Goal: Task Accomplishment & Management: Complete application form

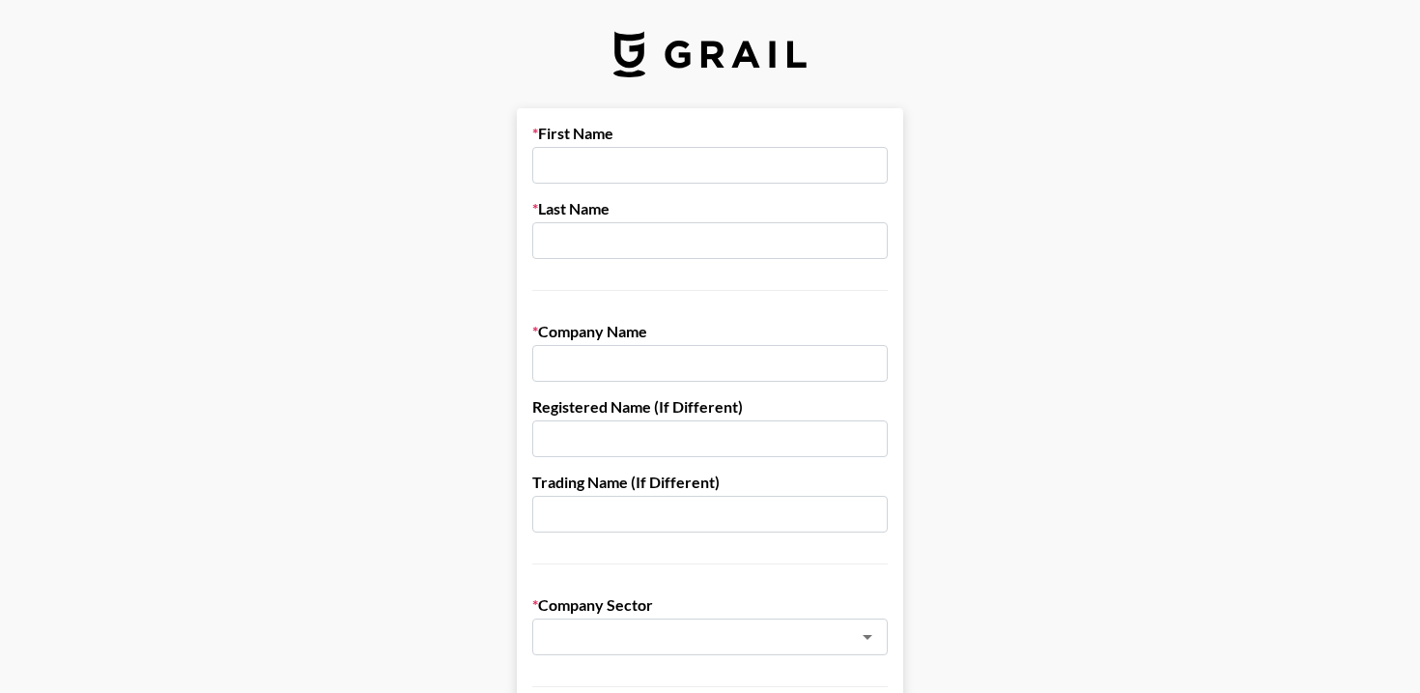
click at [634, 158] on input "text" at bounding box center [709, 165] width 355 height 37
type input "[PERSON_NAME]"
click at [638, 231] on input "text" at bounding box center [709, 240] width 355 height 37
type input "[PERSON_NAME]"
click at [653, 357] on input "text" at bounding box center [709, 363] width 355 height 37
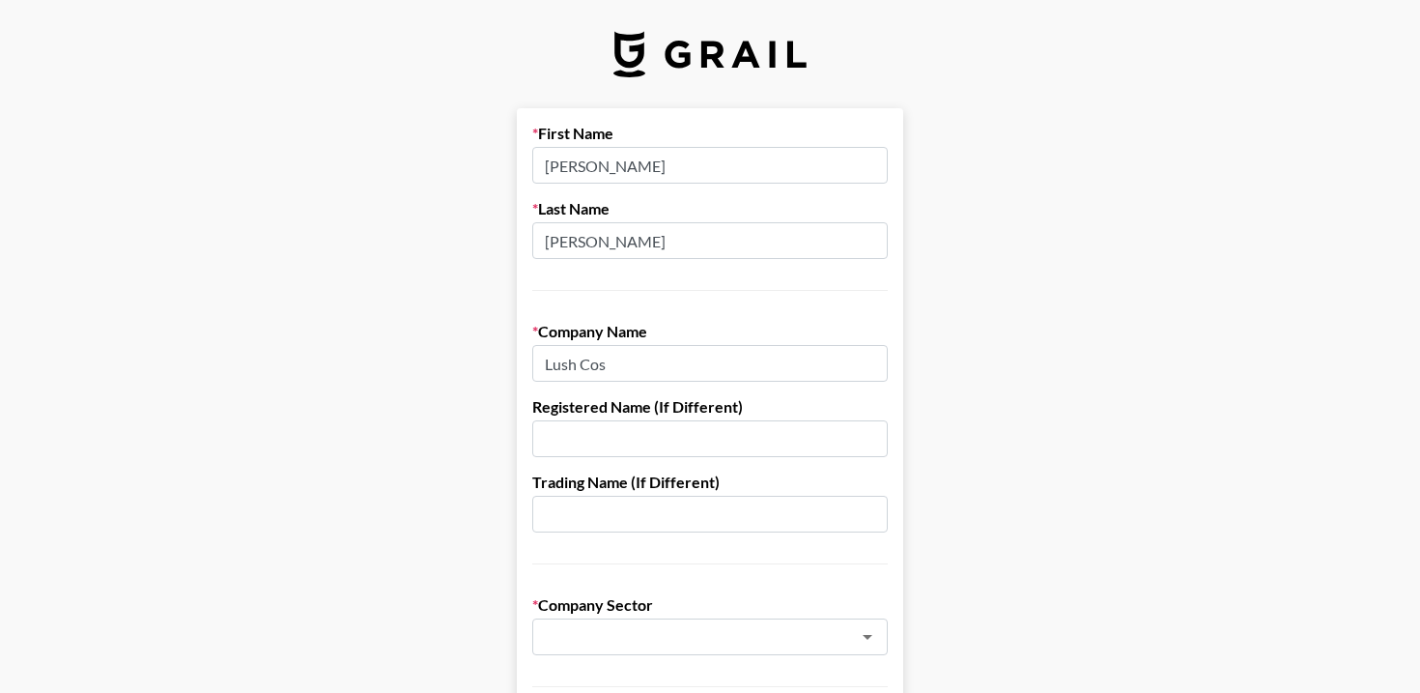
type input "Lush Cos"
drag, startPoint x: 666, startPoint y: 361, endPoint x: 507, endPoint y: 360, distance: 158.4
paste input "Lush Handmade Cosmetics LTD"
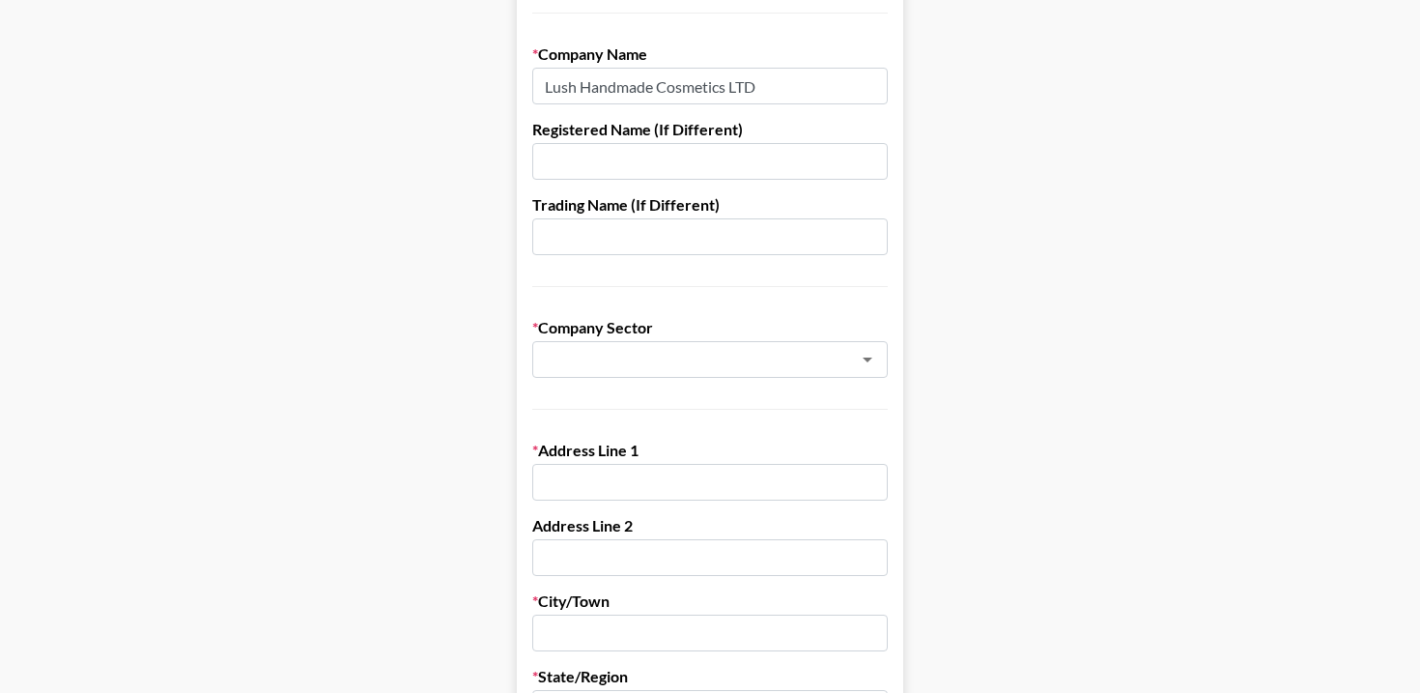
scroll to position [318, 0]
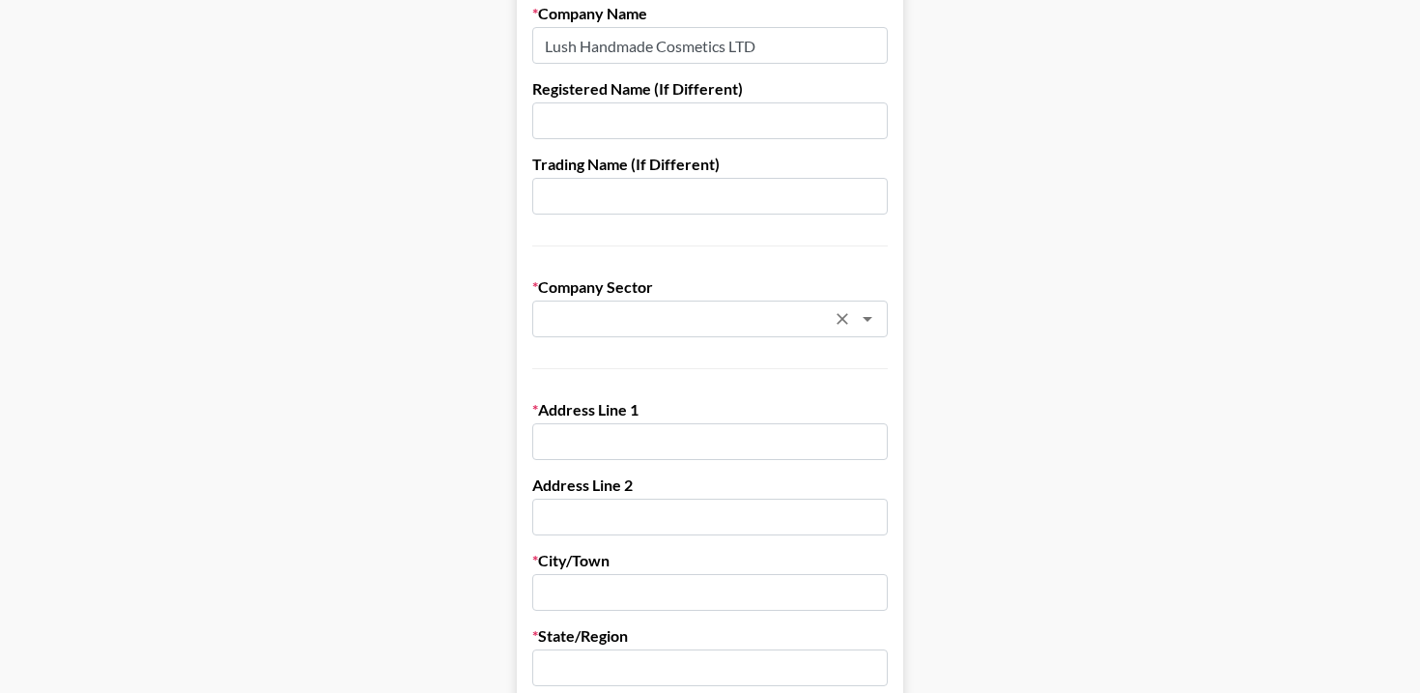
type input "Lush Handmade Cosmetics LTD"
click at [636, 308] on input "text" at bounding box center [684, 319] width 281 height 22
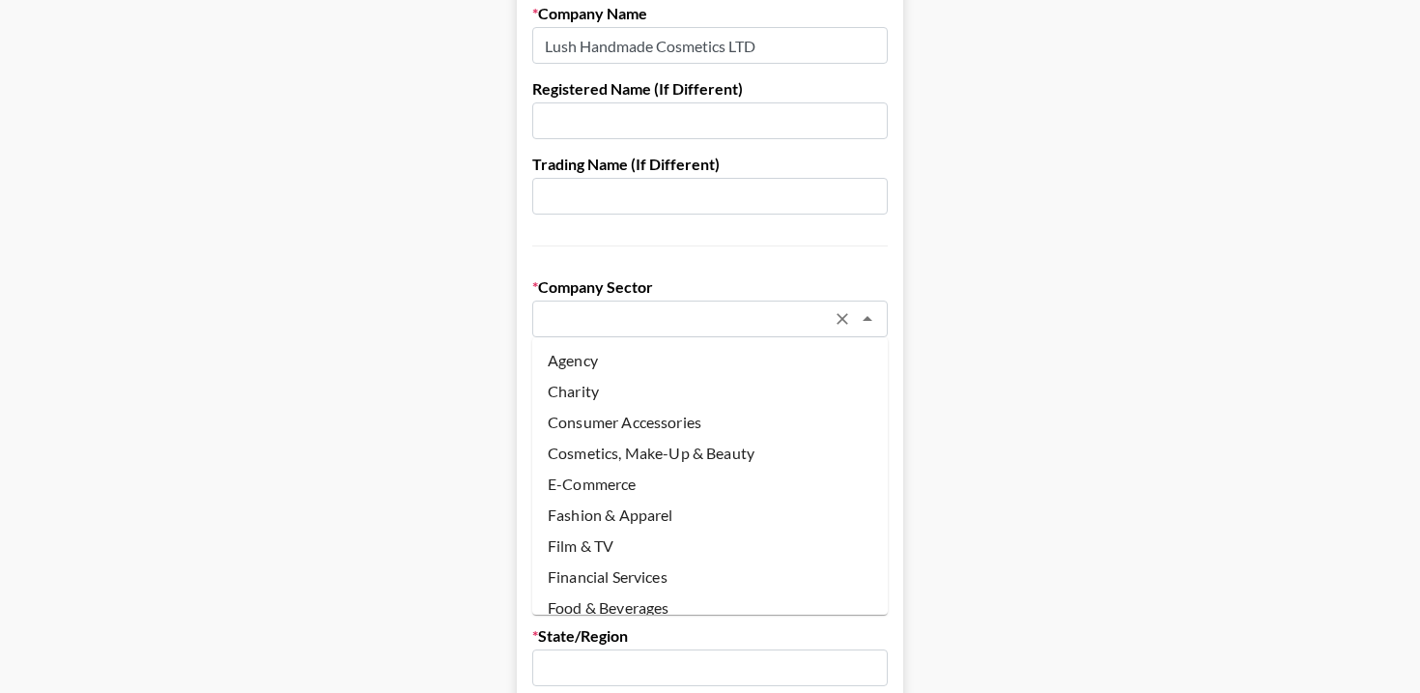
click at [636, 448] on li "Cosmetics, Make-Up & Beauty" at bounding box center [709, 453] width 355 height 31
type input "Cosmetics, Make-Up & Beauty"
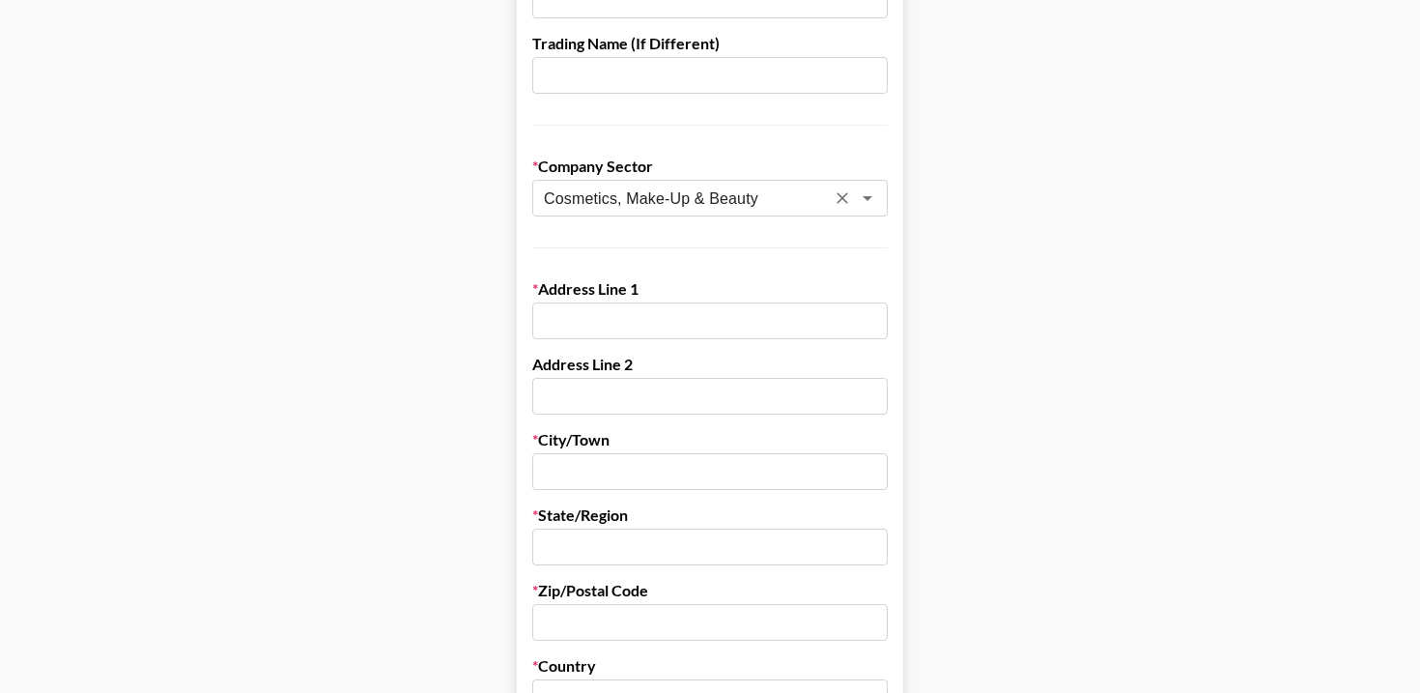
scroll to position [578, 0]
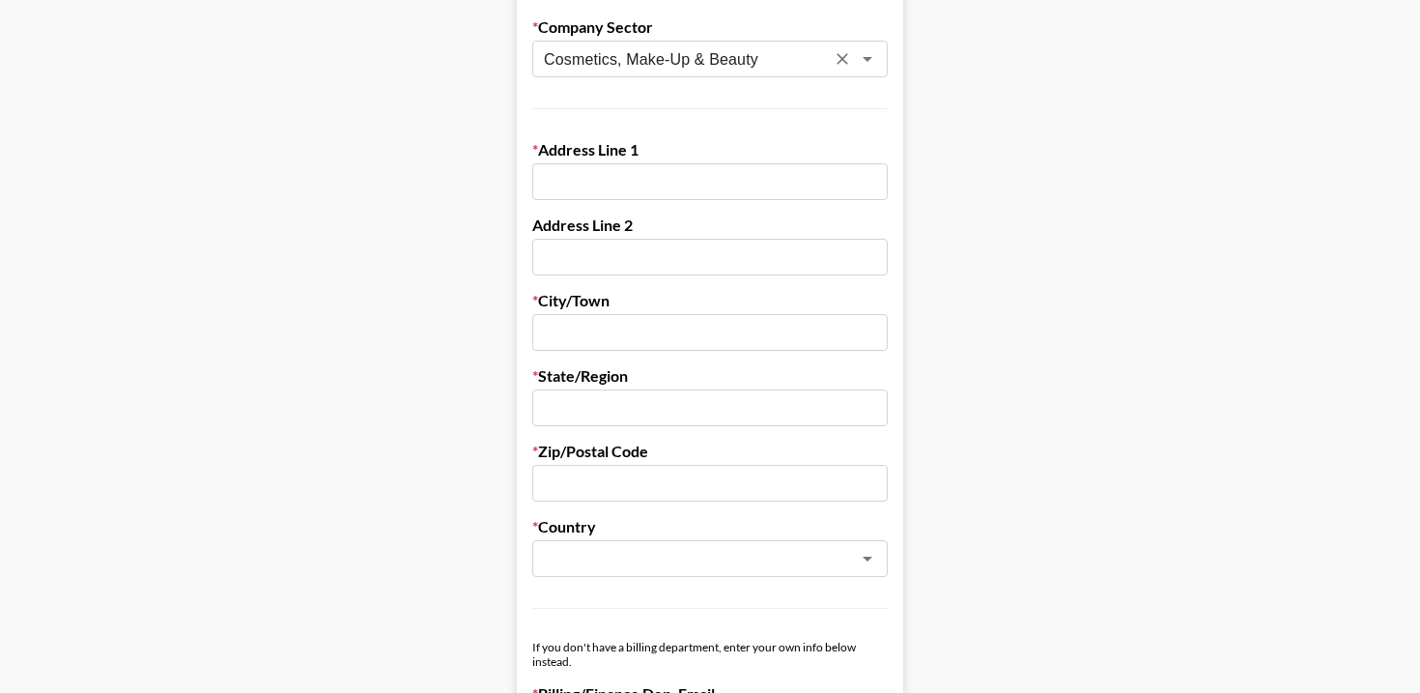
click at [650, 184] on input "text" at bounding box center [709, 181] width 355 height 37
paste input "[STREET_ADDRESS]"
click at [546, 187] on input "[STREET_ADDRESS]" at bounding box center [709, 181] width 355 height 37
type input "[STREET_ADDRESS]"
click at [596, 332] on input "text" at bounding box center [709, 332] width 355 height 37
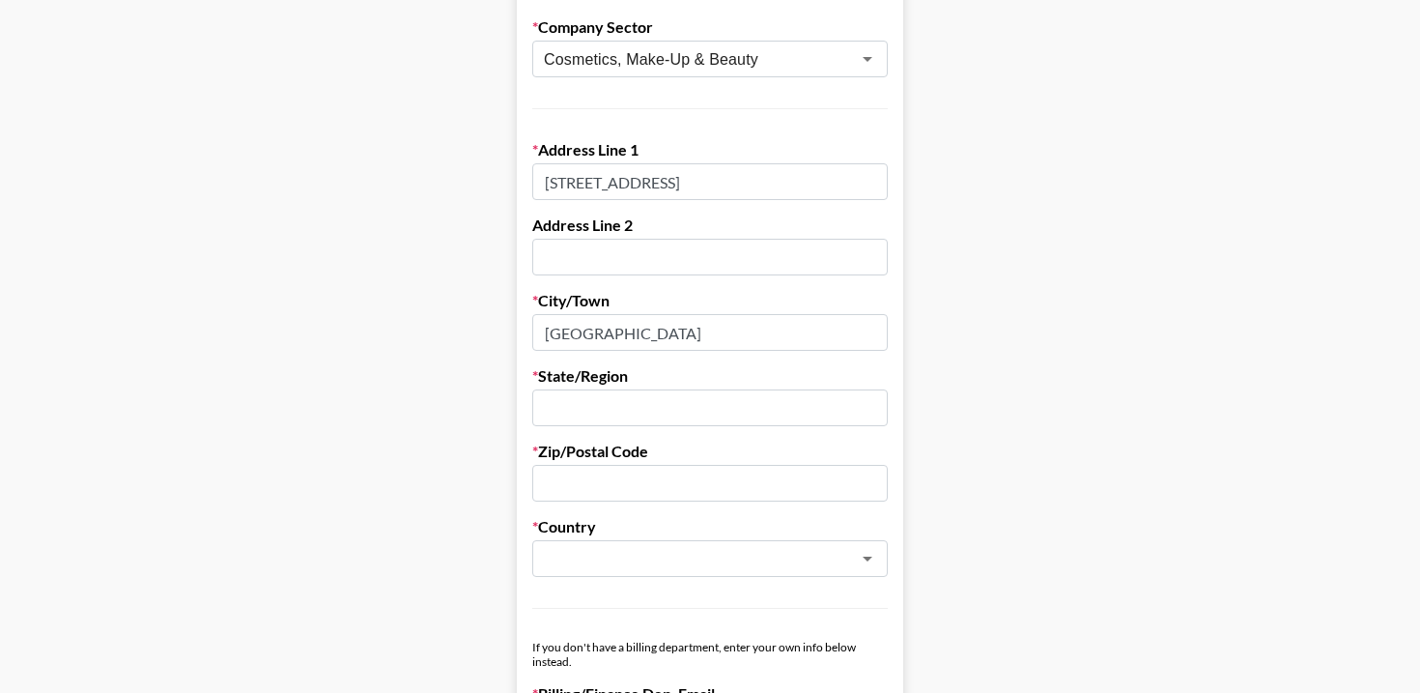
type input "[GEOGRAPHIC_DATA]"
click at [589, 415] on input "text" at bounding box center [709, 407] width 355 height 37
type input "BC"
click at [1043, 370] on main "First Name [PERSON_NAME] Last Name [PERSON_NAME] Company Name Lush Handmade Cos…" at bounding box center [709, 365] width 1389 height 1668
click at [706, 466] on input "text" at bounding box center [709, 483] width 355 height 37
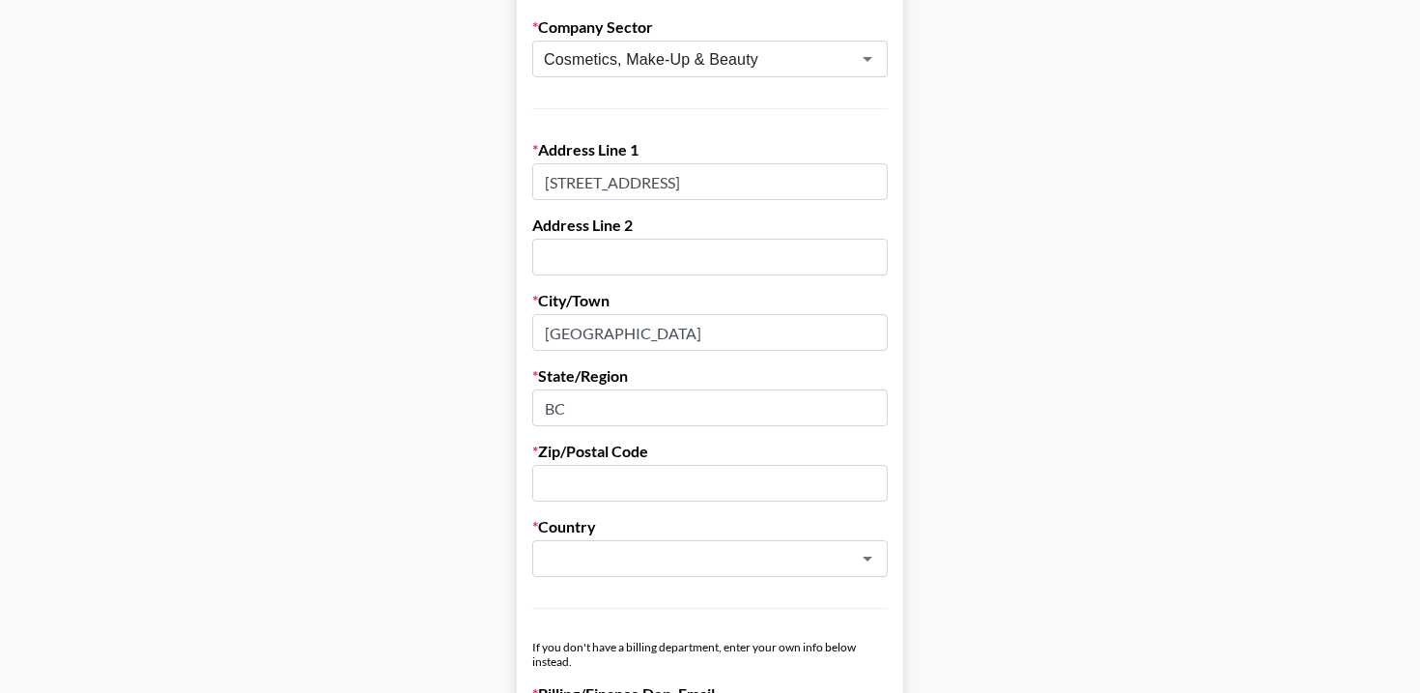
paste input "V6P 6M9"
type input "V6P 6M9"
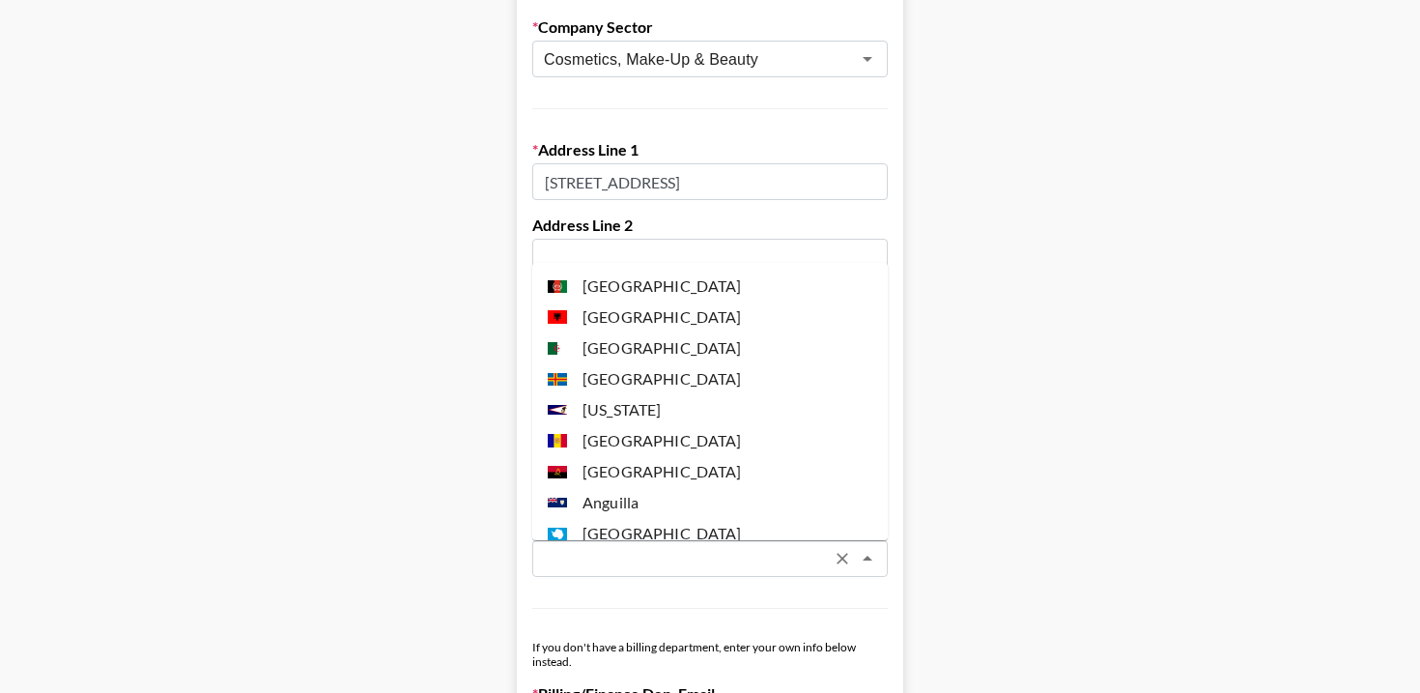
click at [647, 565] on input "text" at bounding box center [684, 559] width 281 height 22
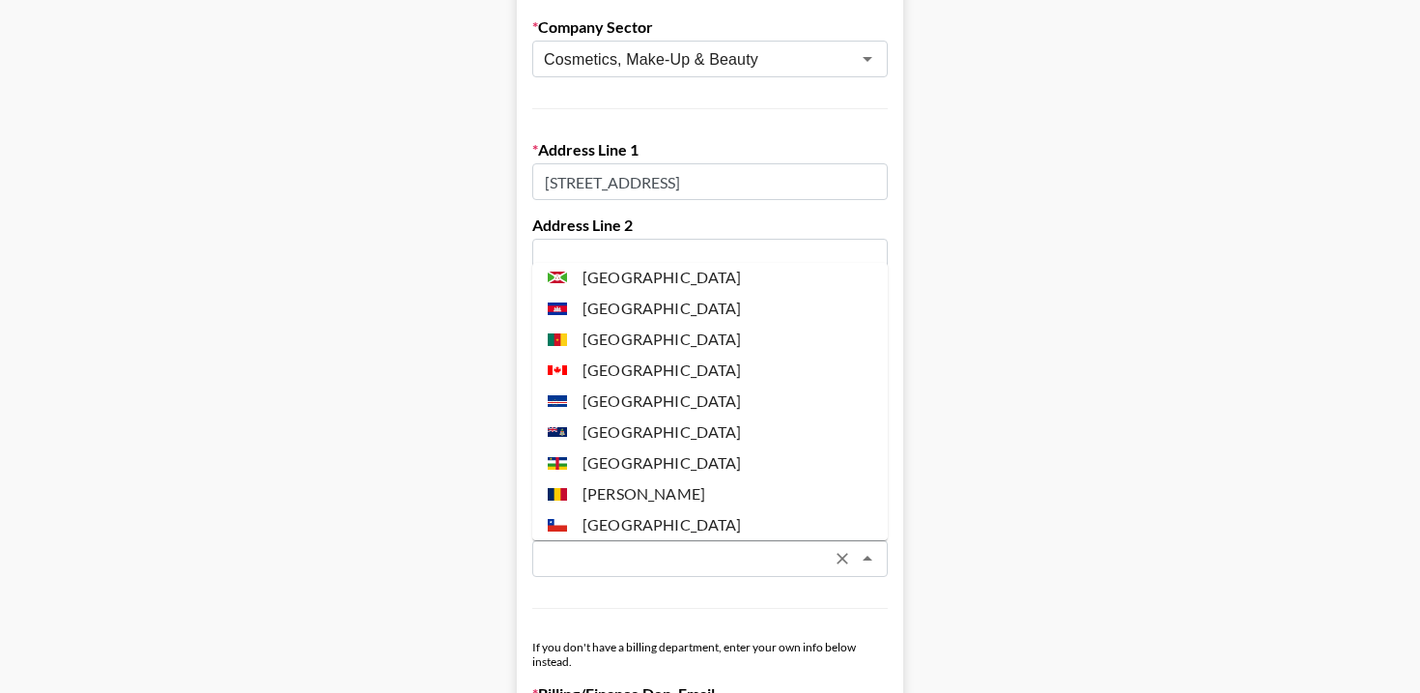
scroll to position [1222, 0]
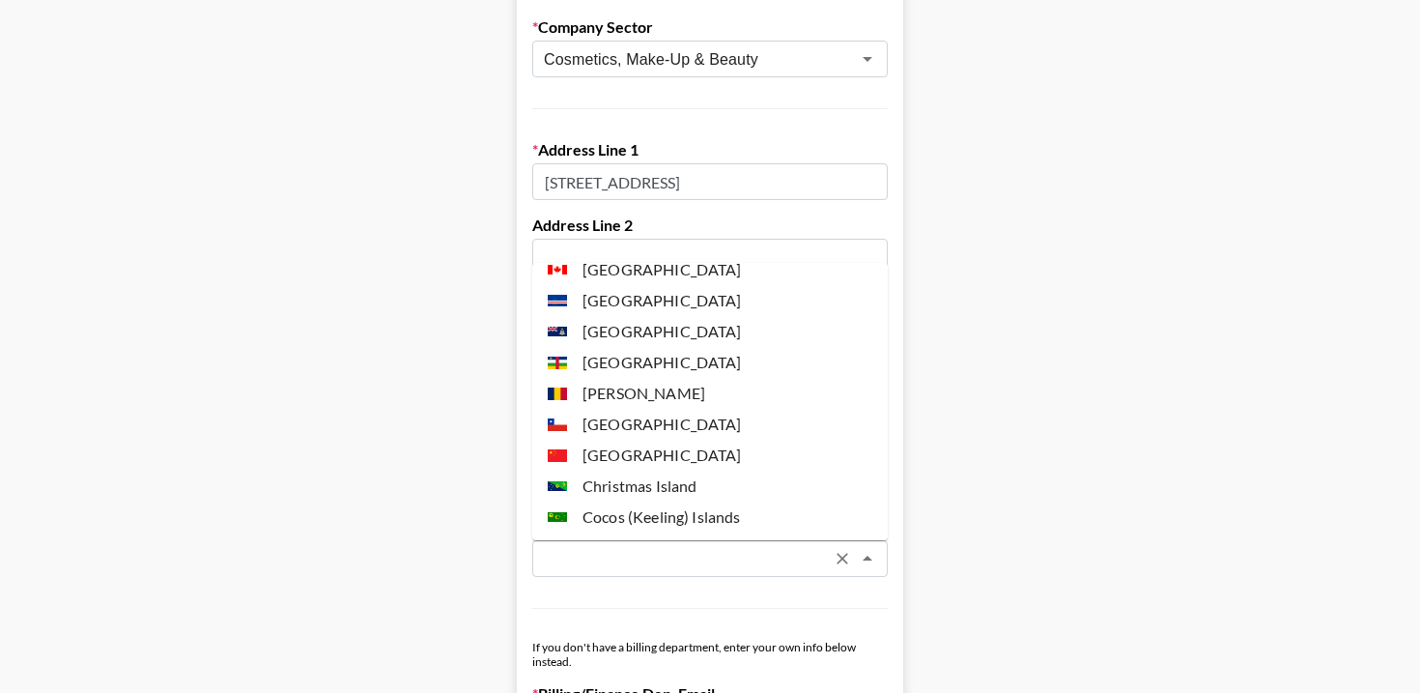
click at [649, 273] on li "[GEOGRAPHIC_DATA]" at bounding box center [709, 269] width 355 height 31
type input "[GEOGRAPHIC_DATA]"
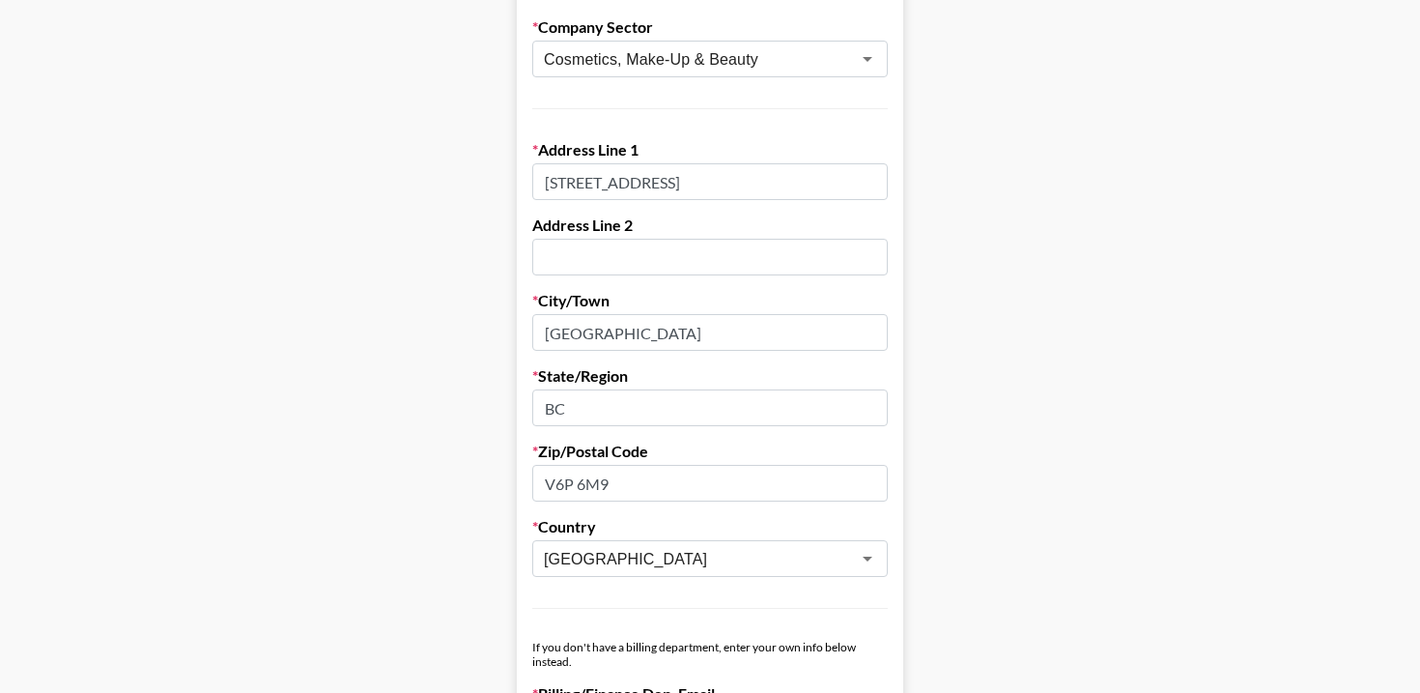
click at [994, 343] on main "First Name [PERSON_NAME] Last Name [PERSON_NAME] Company Name Lush Handmade Cos…" at bounding box center [709, 365] width 1389 height 1668
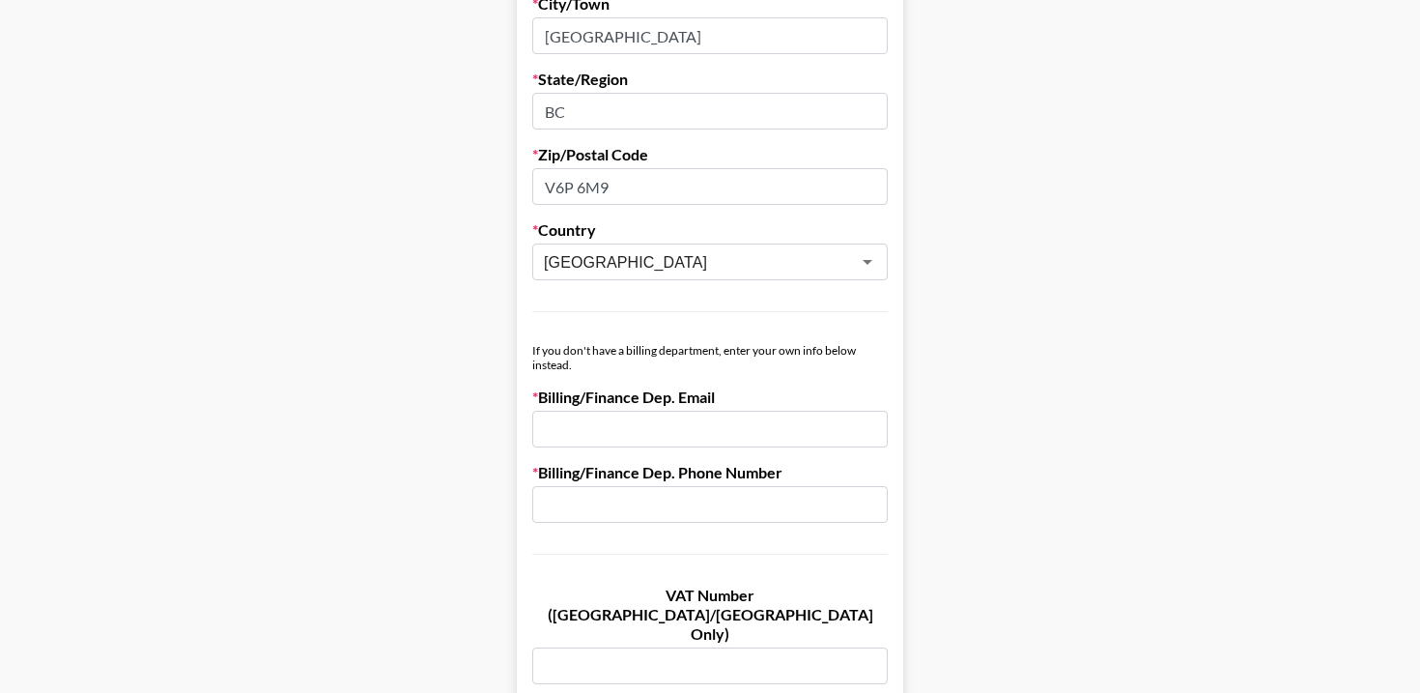
scroll to position [969, 0]
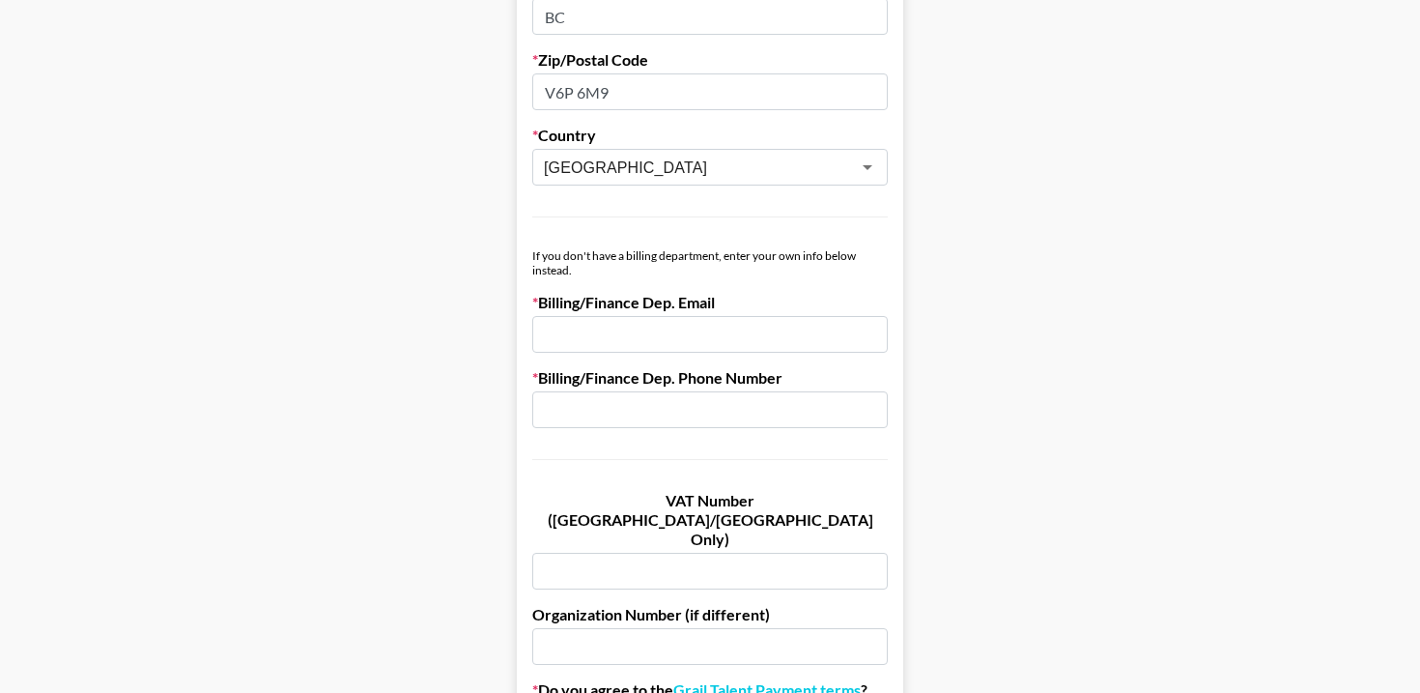
click at [705, 321] on input "email" at bounding box center [709, 334] width 355 height 37
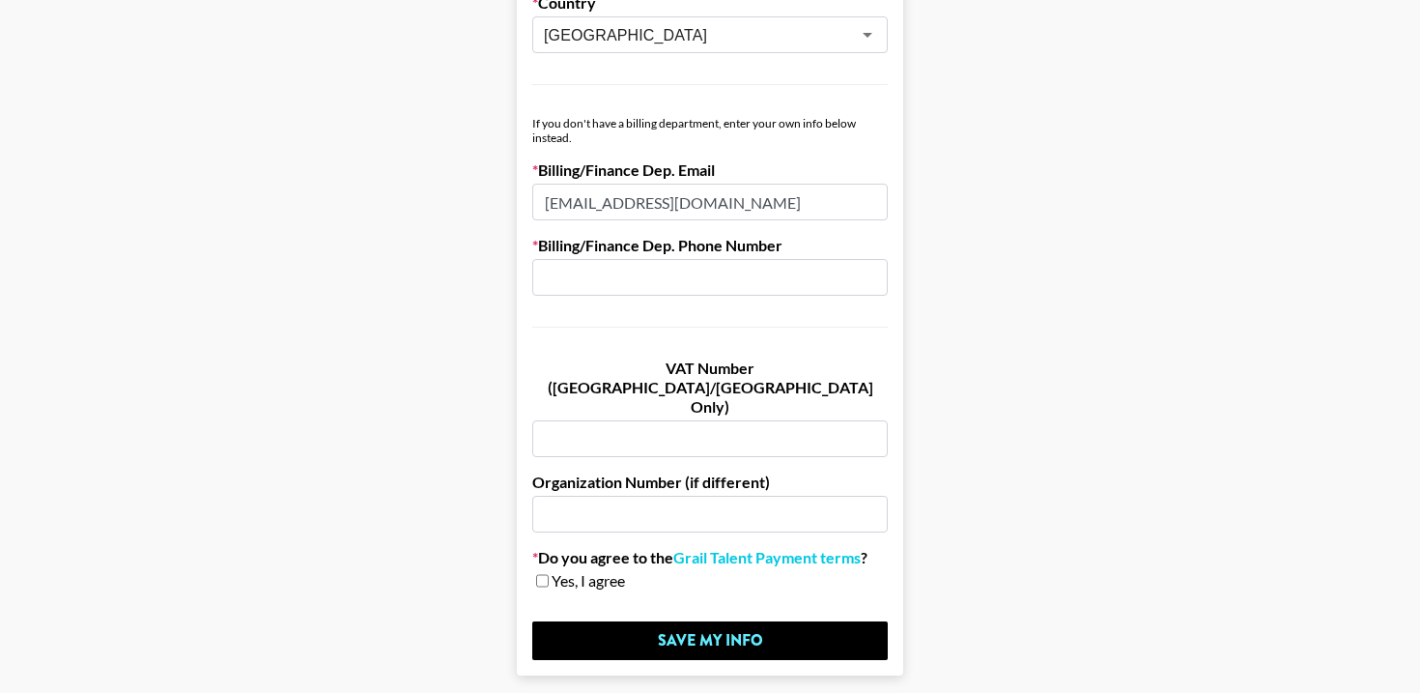
scroll to position [1108, 0]
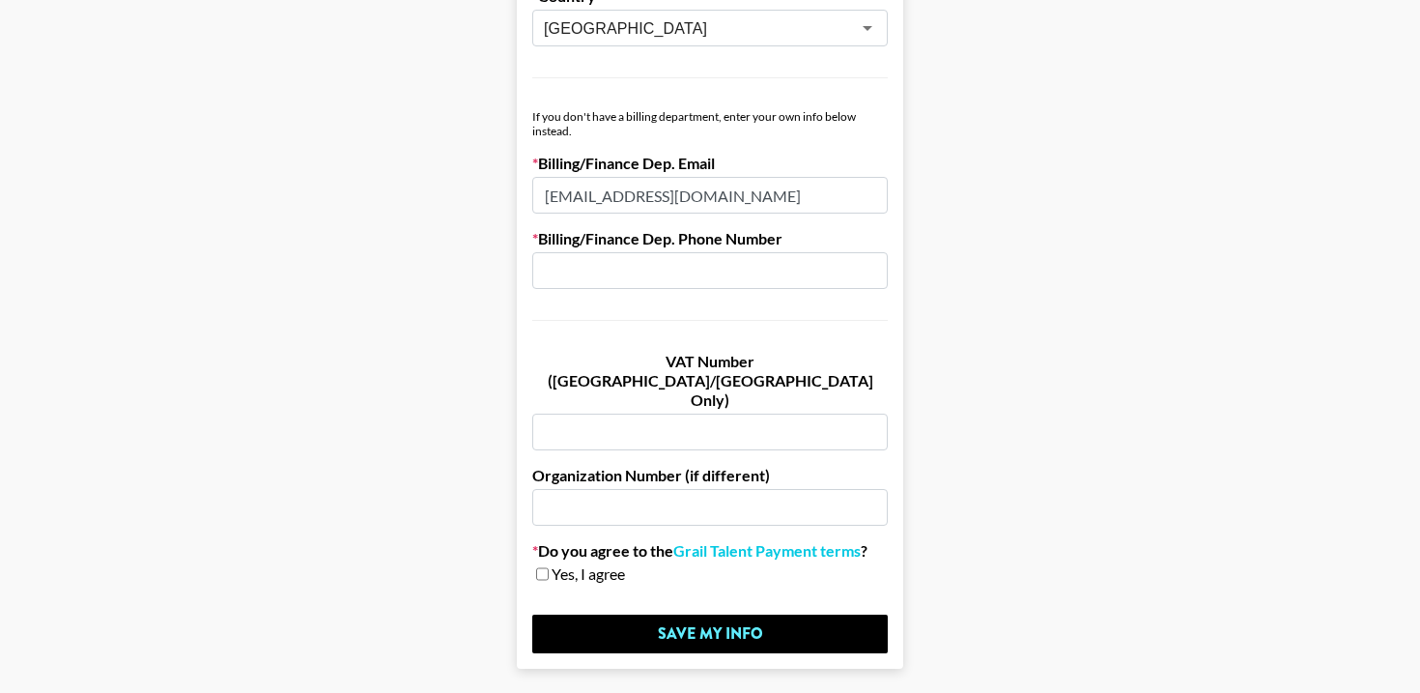
type input "[EMAIL_ADDRESS][DOMAIN_NAME]"
click at [760, 269] on input "text" at bounding box center [709, 270] width 355 height 37
type input "n"
type input "N/A"
click at [545, 567] on input "checkbox" at bounding box center [542, 574] width 13 height 14
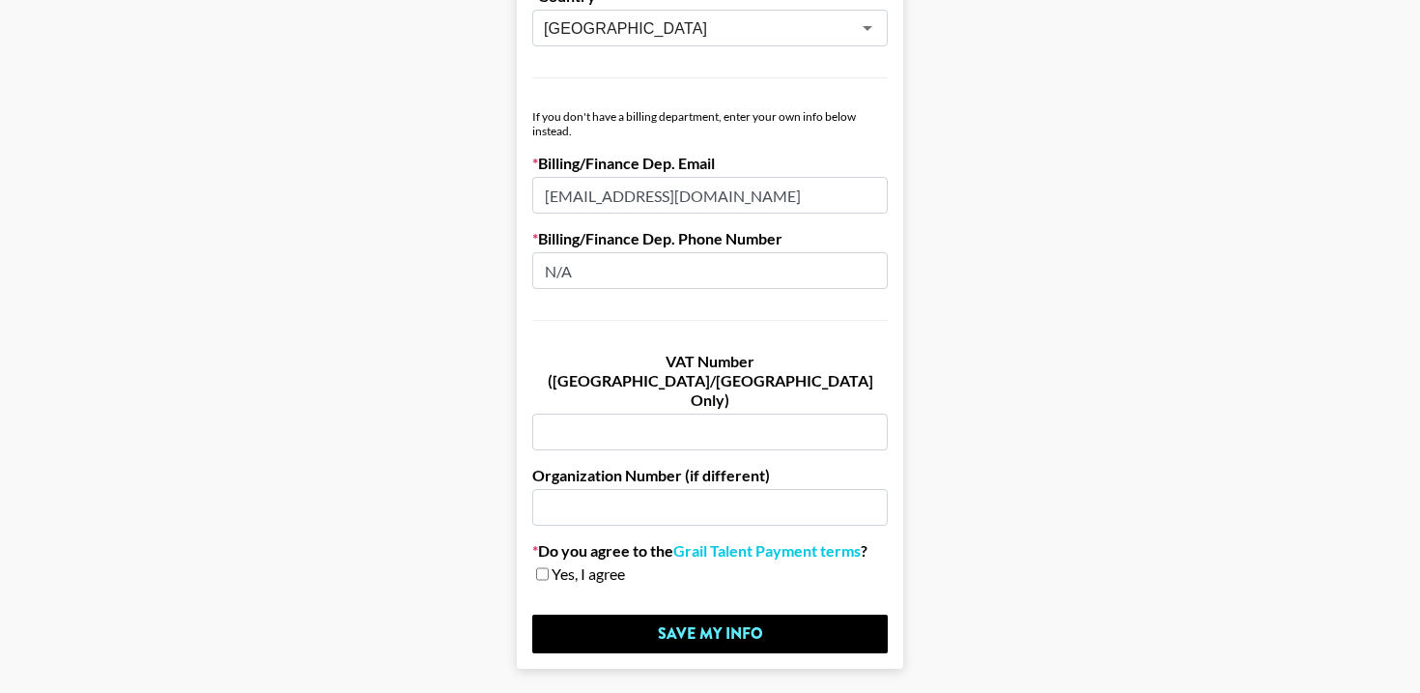
checkbox input "true"
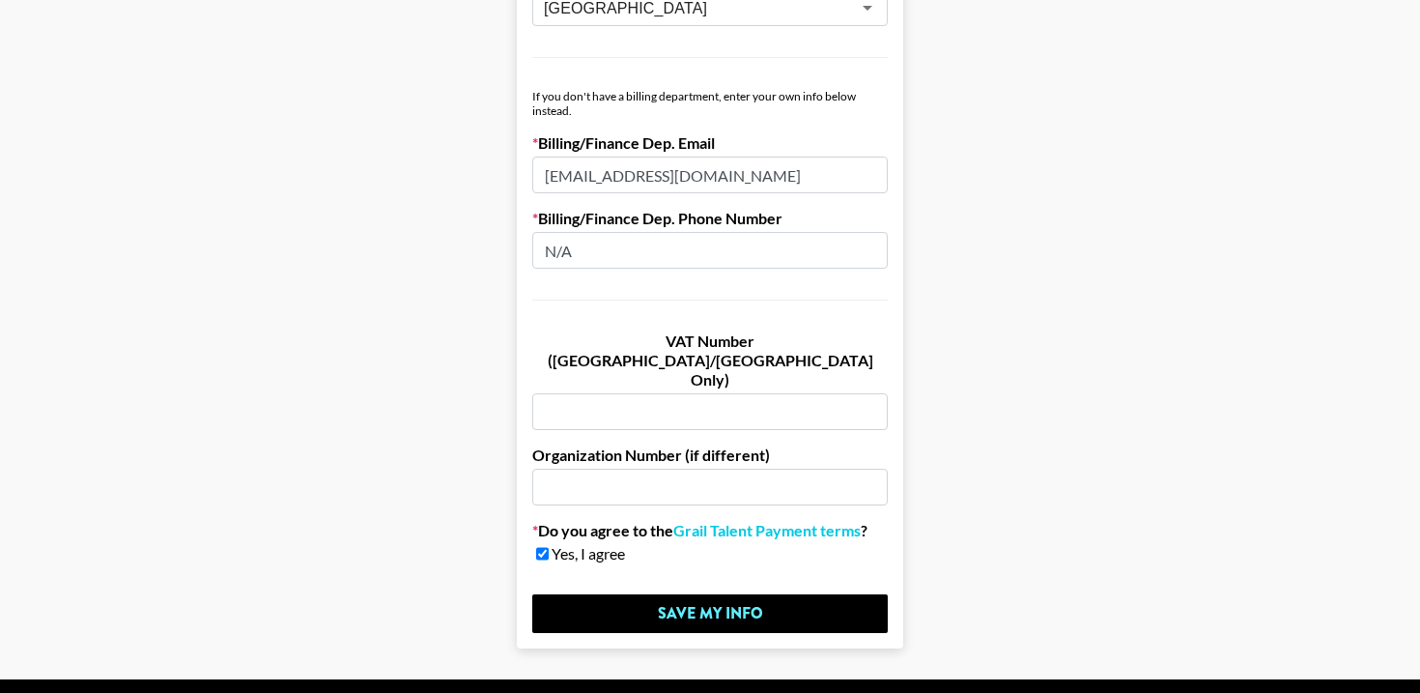
scroll to position [1153, 0]
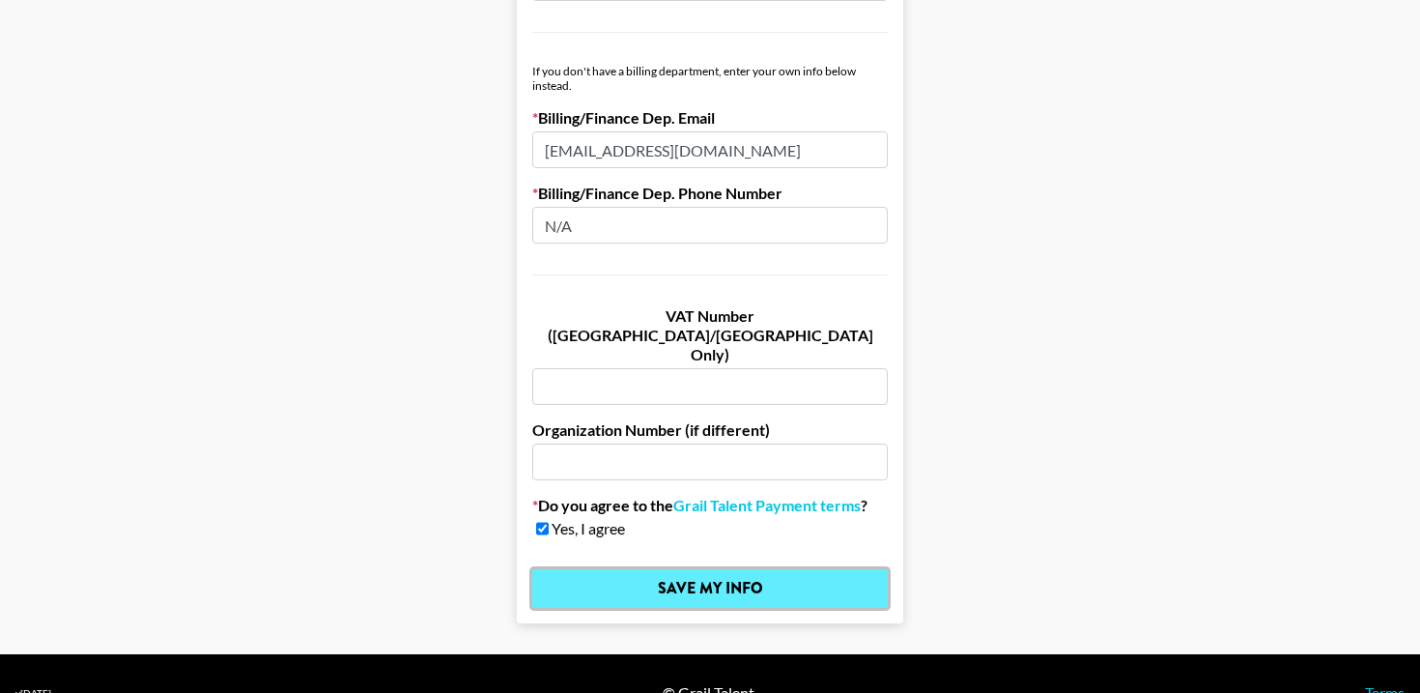
click at [711, 569] on input "Save My Info" at bounding box center [709, 588] width 355 height 39
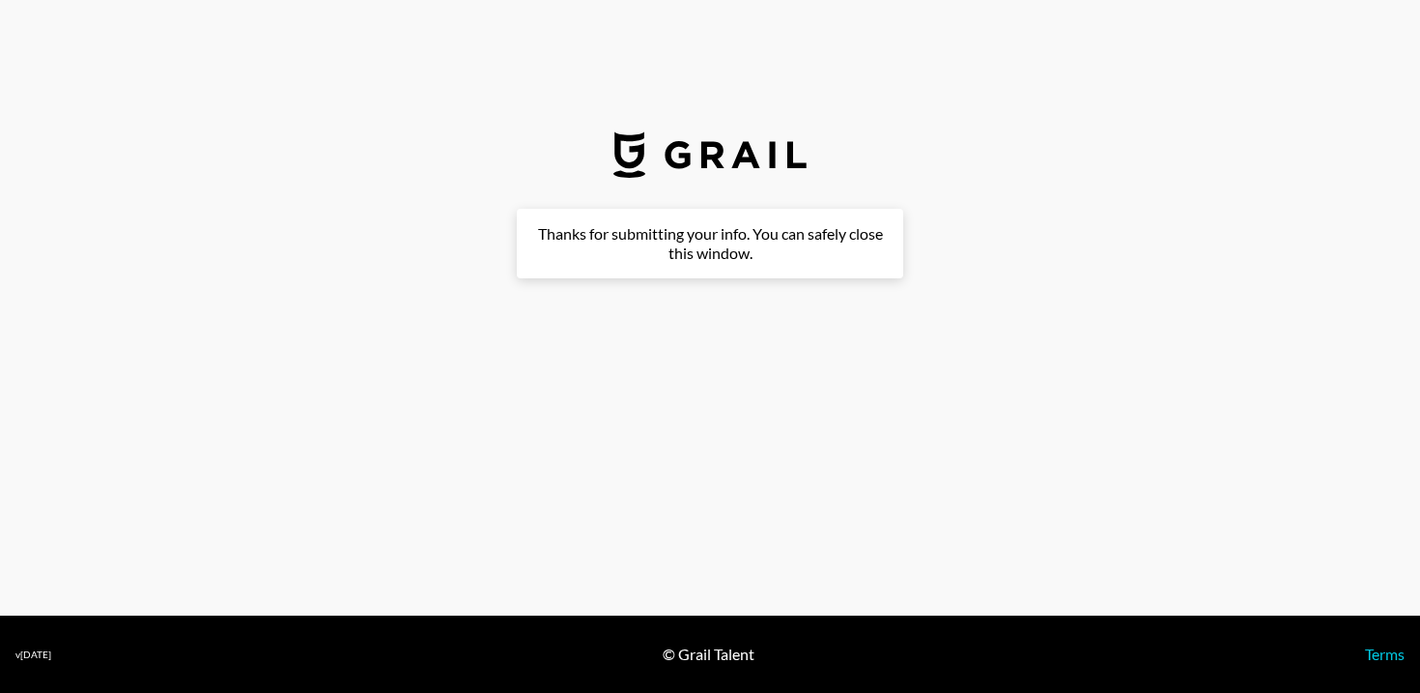
scroll to position [0, 0]
